Goal: Transaction & Acquisition: Register for event/course

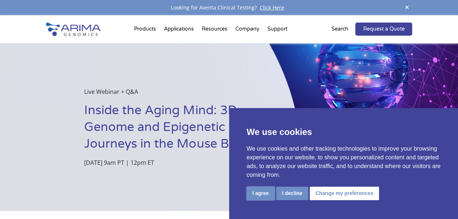
click at [262, 193] on button "I agree" at bounding box center [261, 193] width 28 height 13
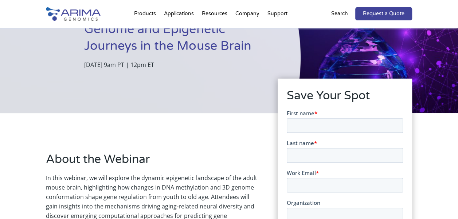
scroll to position [99, 0]
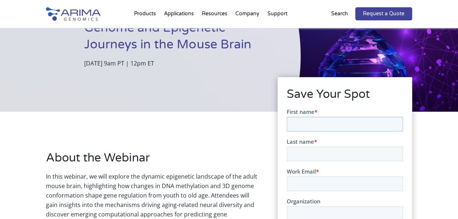
click at [319, 127] on input "First name *" at bounding box center [345, 124] width 116 height 15
type input "Ahlam"
click at [316, 156] on input "Last name *" at bounding box center [345, 153] width 116 height 15
type input "Alqahtani"
click at [331, 184] on input "Work Email *" at bounding box center [345, 183] width 116 height 15
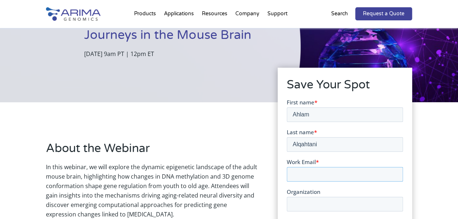
scroll to position [109, 0]
type input "Ahlam.Alqahtani@ncl.ac.uk"
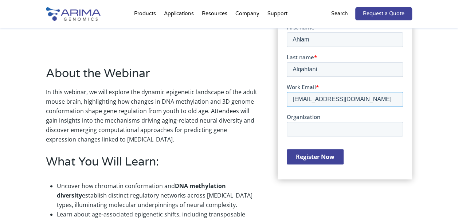
scroll to position [199, 0]
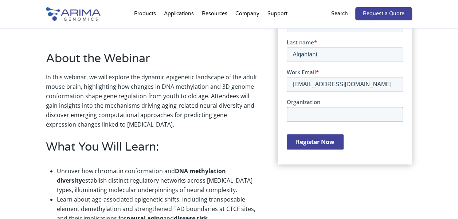
click at [306, 109] on input "Organization" at bounding box center [345, 114] width 116 height 15
type input "Newcastle University"
click at [307, 144] on input "Register Now" at bounding box center [315, 141] width 57 height 15
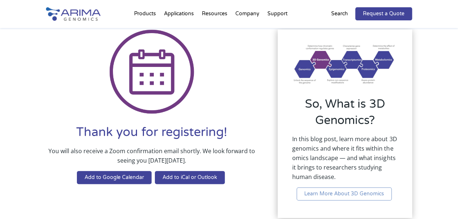
scroll to position [44, 0]
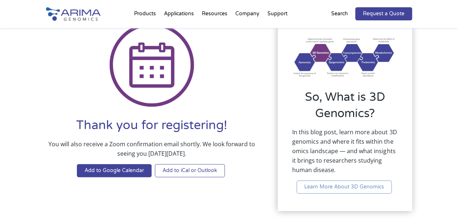
click at [205, 169] on link "Add to iCal or Outlook" at bounding box center [190, 170] width 70 height 13
